Goal: Information Seeking & Learning: Check status

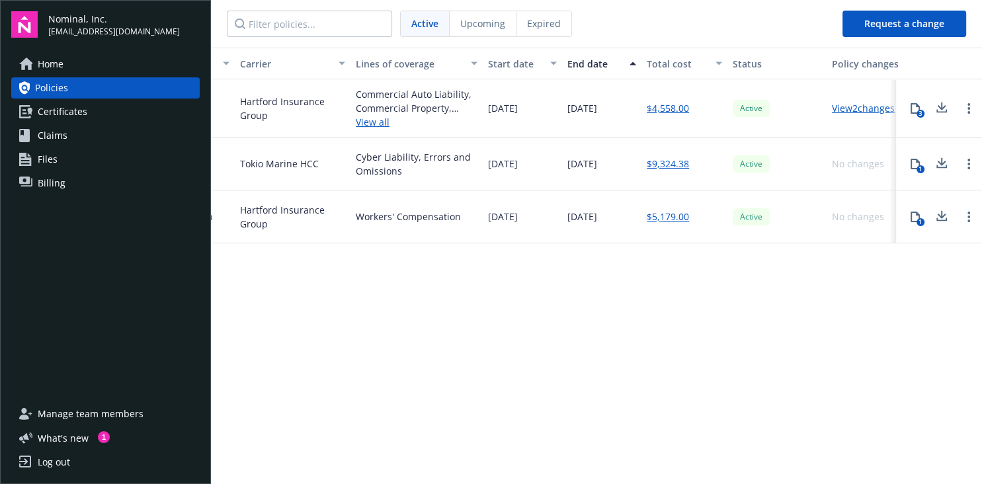
scroll to position [0, 320]
